Goal: Information Seeking & Learning: Learn about a topic

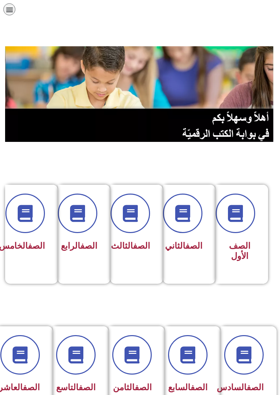
scroll to position [77, -3]
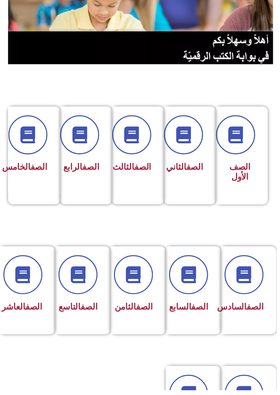
click at [198, 312] on link "الصف" at bounding box center [202, 311] width 17 height 10
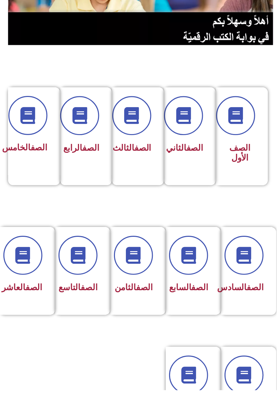
scroll to position [106, -3]
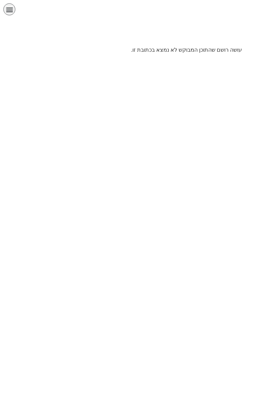
click at [12, 11] on icon "כפתור פתיחת תפריט" at bounding box center [9, 9] width 7 height 7
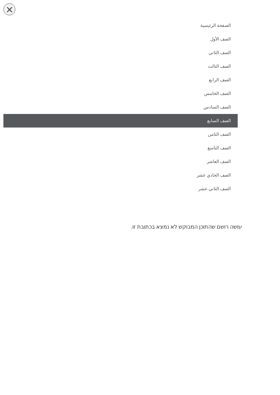
click at [226, 122] on link "الصف السابع" at bounding box center [120, 121] width 235 height 14
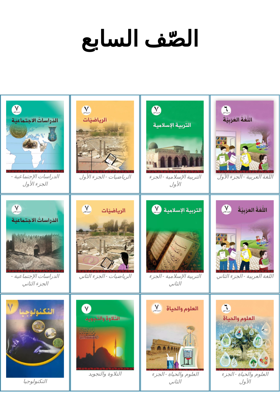
scroll to position [115, 0]
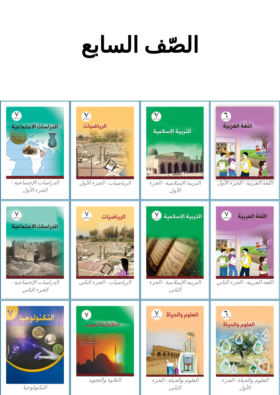
click at [113, 187] on figcaption "الرياضيات - الجزء الأول​" at bounding box center [105, 182] width 58 height 7
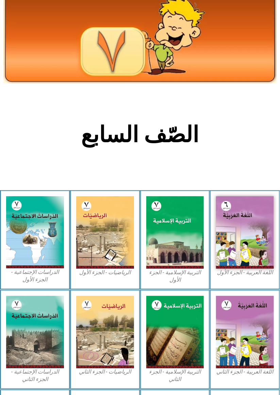
scroll to position [0, 0]
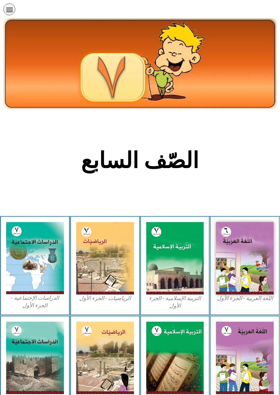
click at [6, 11] on icon "כפתור פתיחת תפריט" at bounding box center [9, 9] width 7 height 7
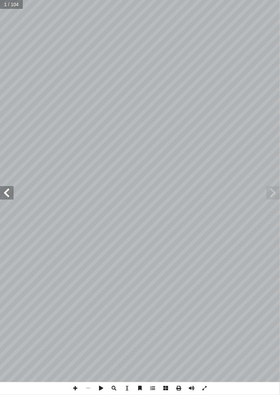
click at [7, 196] on span at bounding box center [7, 193] width 14 height 14
click at [6, 195] on span at bounding box center [7, 193] width 14 height 14
click at [9, 190] on span at bounding box center [7, 193] width 14 height 14
click at [6, 196] on span at bounding box center [7, 193] width 14 height 14
click at [7, 195] on span at bounding box center [7, 193] width 14 height 14
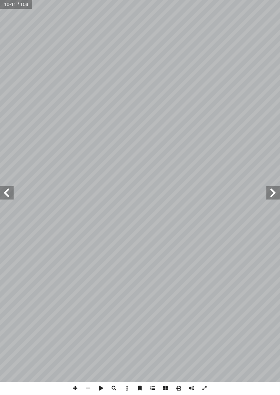
click at [5, 195] on span at bounding box center [7, 193] width 14 height 14
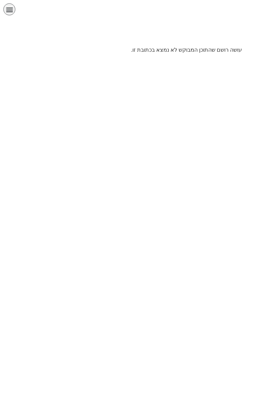
click at [8, 7] on icon "כפתור פתיחת תפריט" at bounding box center [9, 9] width 7 height 7
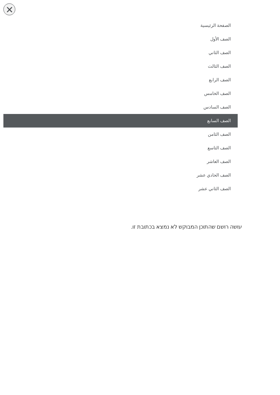
click at [229, 121] on link "الصف السابع" at bounding box center [120, 121] width 235 height 14
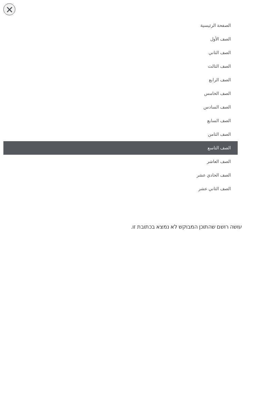
click at [224, 146] on link "الصف التاسع" at bounding box center [120, 148] width 235 height 14
click at [229, 146] on link "الصف التاسع" at bounding box center [120, 148] width 235 height 14
click at [224, 146] on link "الصف التاسع" at bounding box center [120, 148] width 235 height 14
click at [218, 147] on link "الصف التاسع" at bounding box center [120, 148] width 235 height 14
click at [219, 147] on link "الصف التاسع" at bounding box center [120, 148] width 235 height 14
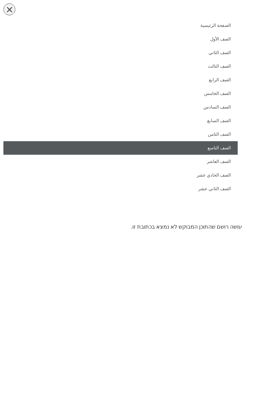
click at [221, 146] on link "الصف التاسع" at bounding box center [120, 148] width 235 height 14
click at [224, 146] on link "الصف التاسع" at bounding box center [120, 148] width 235 height 14
click at [225, 146] on link "الصف التاسع" at bounding box center [120, 148] width 235 height 14
click at [214, 149] on link "الصف التاسع" at bounding box center [120, 148] width 235 height 14
click at [218, 148] on link "الصف التاسع" at bounding box center [120, 148] width 235 height 14
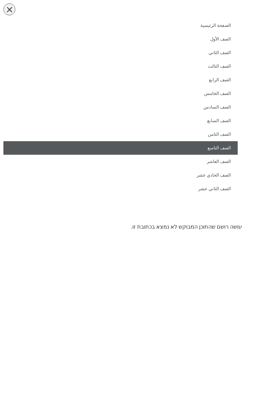
click at [220, 147] on link "الصف التاسع" at bounding box center [120, 148] width 235 height 14
click at [222, 147] on link "الصف التاسع" at bounding box center [120, 148] width 235 height 14
click at [229, 148] on link "الصف التاسع" at bounding box center [120, 148] width 235 height 14
click at [233, 142] on link "الصف التاسع" at bounding box center [120, 148] width 235 height 14
click at [230, 147] on link "الصف التاسع" at bounding box center [120, 148] width 235 height 14
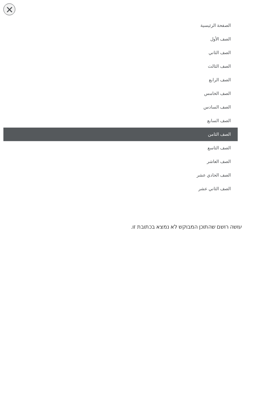
click at [226, 140] on link "الصف الثامن" at bounding box center [120, 135] width 235 height 14
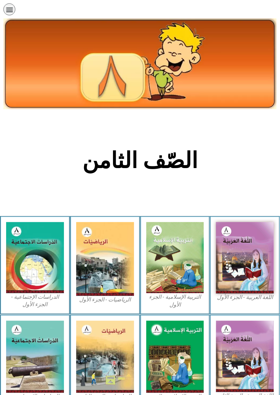
click at [11, 11] on icon "כפתור פתיחת תפריט" at bounding box center [9, 9] width 7 height 7
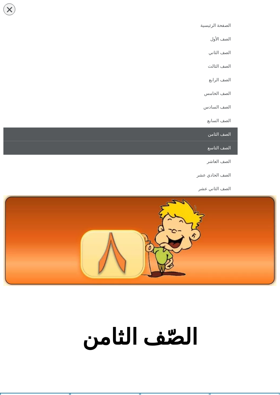
click at [226, 149] on link "الصف التاسع" at bounding box center [120, 148] width 235 height 14
click at [228, 149] on link "الصف التاسع" at bounding box center [120, 148] width 235 height 14
click at [229, 148] on link "الصف التاسع" at bounding box center [120, 148] width 235 height 14
click at [229, 147] on link "الصف التاسع" at bounding box center [120, 148] width 235 height 14
click at [231, 146] on link "الصف التاسع" at bounding box center [120, 148] width 235 height 14
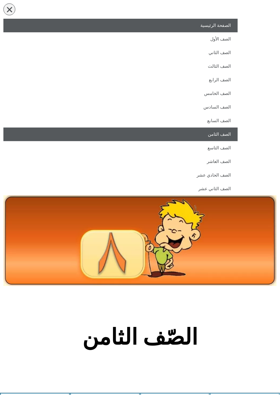
click at [227, 23] on link "الصفحة الرئيسية" at bounding box center [120, 26] width 235 height 14
click at [221, 23] on link "الصفحة الرئيسية" at bounding box center [120, 26] width 235 height 14
click at [219, 26] on link "الصفحة الرئيسية" at bounding box center [120, 26] width 235 height 14
click at [221, 26] on link "الصفحة الرئيسية" at bounding box center [120, 26] width 235 height 14
click at [222, 28] on link "الصفحة الرئيسية" at bounding box center [120, 26] width 235 height 14
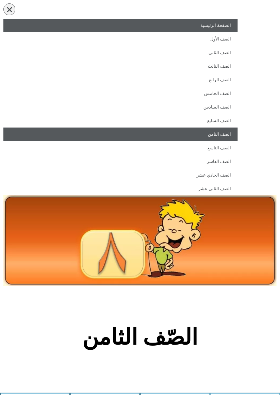
click at [225, 26] on link "الصفحة الرئيسية" at bounding box center [120, 26] width 235 height 14
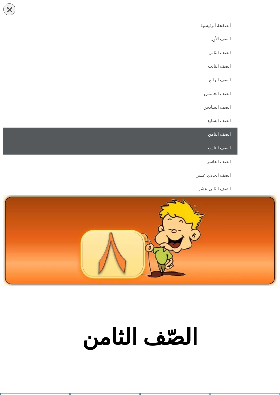
click at [224, 147] on link "الصف التاسع" at bounding box center [120, 148] width 235 height 14
click at [225, 146] on link "الصف التاسع" at bounding box center [120, 148] width 235 height 14
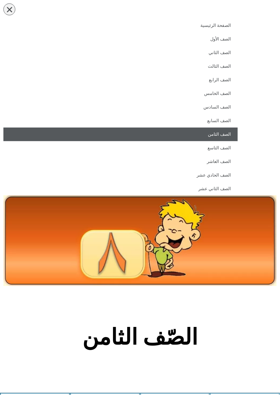
click at [225, 140] on link "الصف الثامن" at bounding box center [120, 135] width 235 height 14
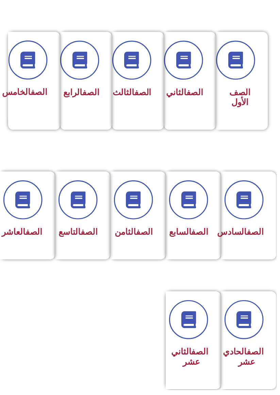
scroll to position [153, -3]
click at [97, 220] on div at bounding box center [82, 202] width 34 height 39
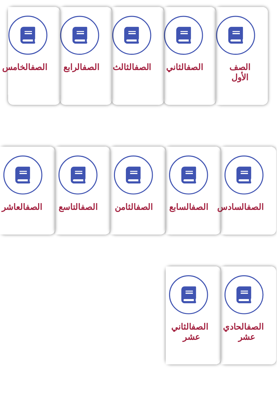
scroll to position [181, -3]
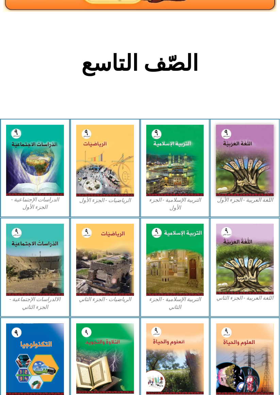
scroll to position [112, 0]
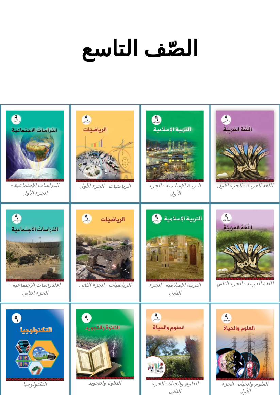
click at [124, 152] on img at bounding box center [105, 146] width 58 height 71
click at [102, 138] on img at bounding box center [105, 146] width 58 height 71
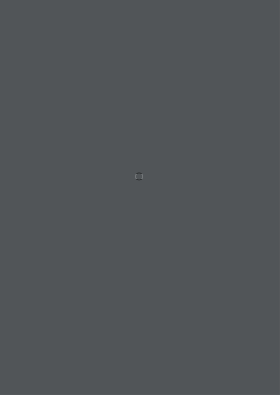
click at [190, 181] on div at bounding box center [140, 197] width 280 height 395
